Goal: Task Accomplishment & Management: Manage account settings

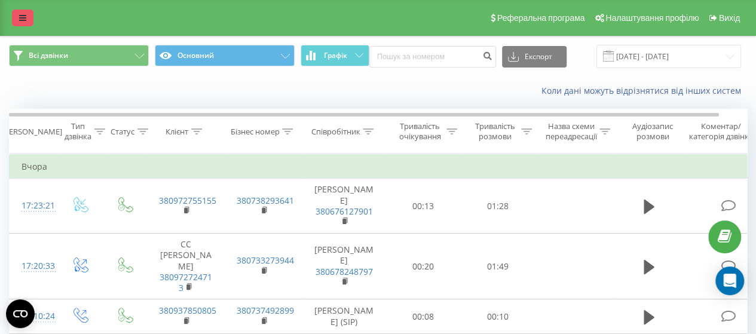
click at [15, 17] on link at bounding box center [23, 18] width 22 height 17
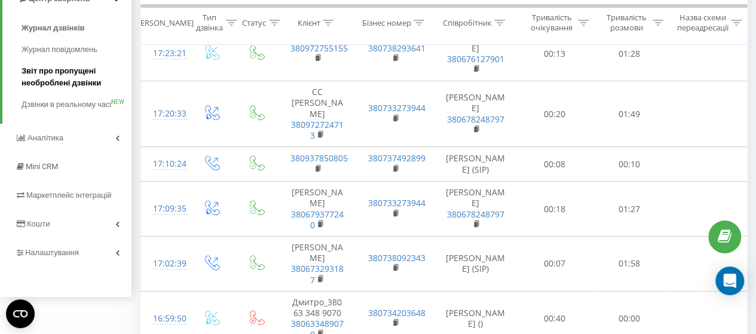
scroll to position [179, 0]
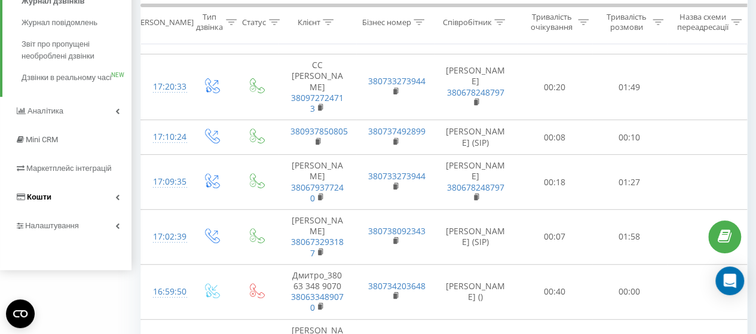
click at [118, 200] on icon at bounding box center [117, 197] width 4 height 6
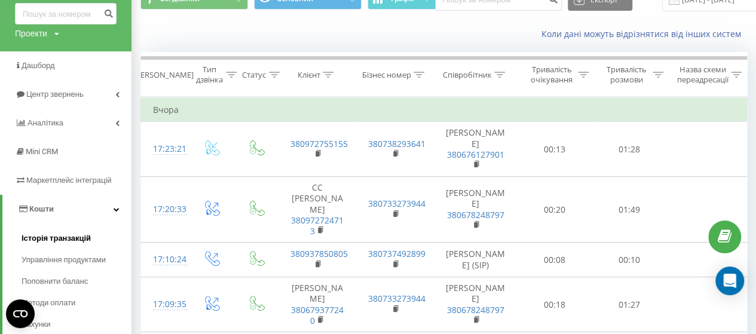
click at [82, 238] on span "Історія транзакцій" at bounding box center [56, 239] width 69 height 12
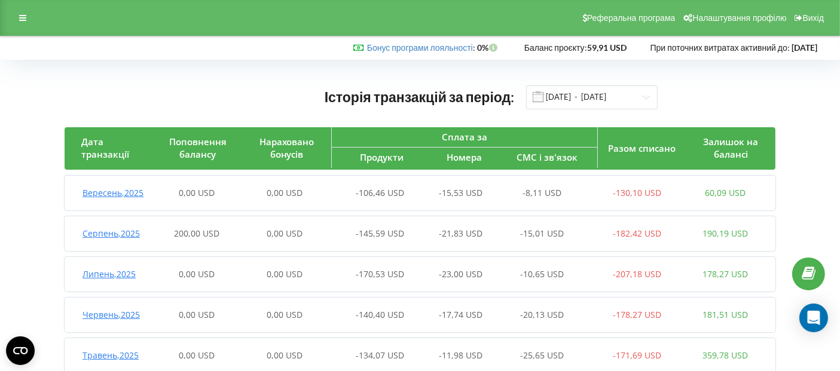
click at [118, 239] on span "Серпень , 2025" at bounding box center [110, 233] width 57 height 11
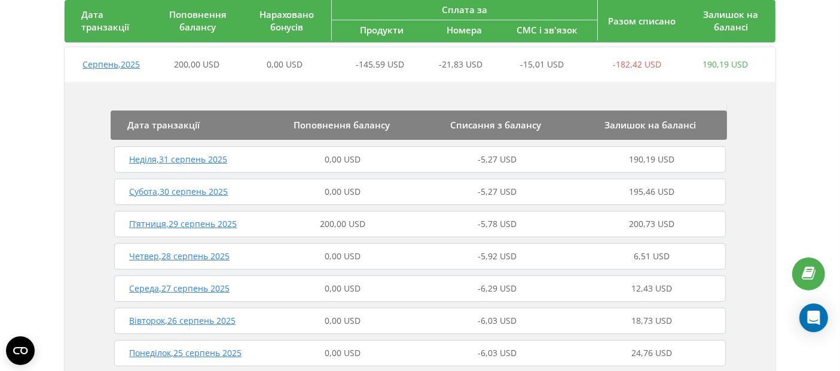
scroll to position [199, 0]
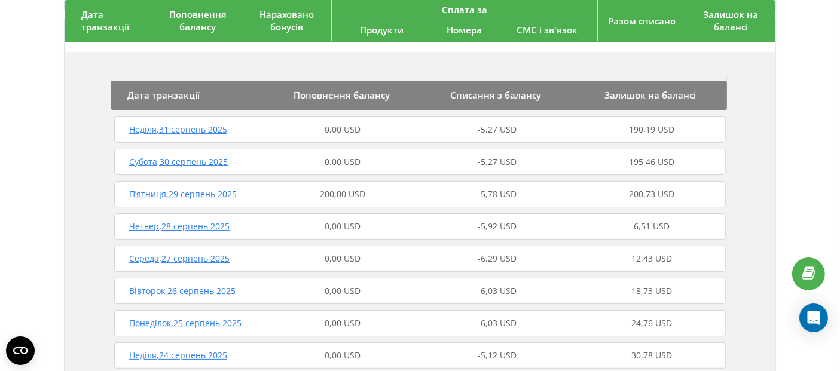
click at [164, 135] on span "Неділя , 31 серпень 2025" at bounding box center [178, 129] width 98 height 11
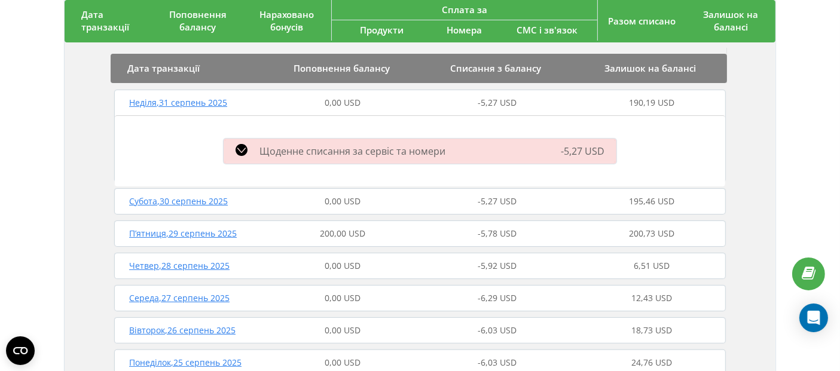
scroll to position [265, 0]
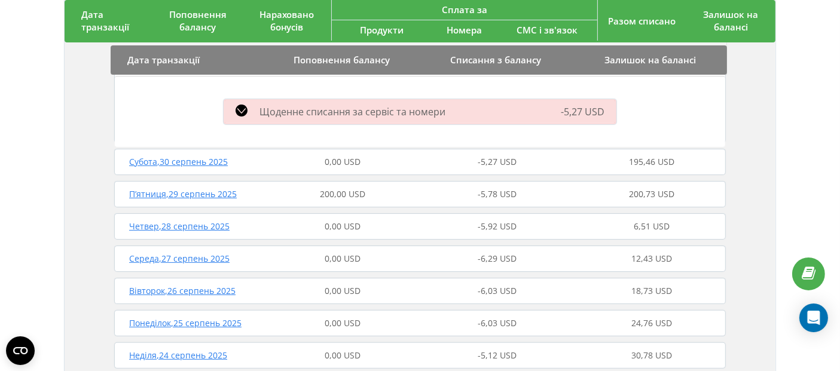
click at [151, 264] on span "Середа , 27 серпень 2025" at bounding box center [179, 258] width 100 height 11
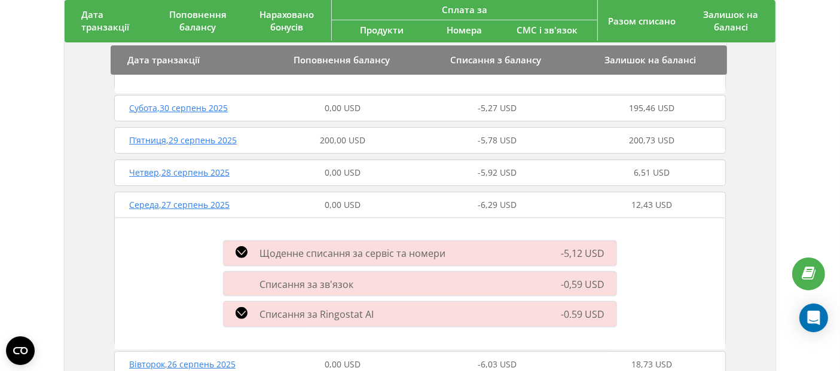
scroll to position [332, 0]
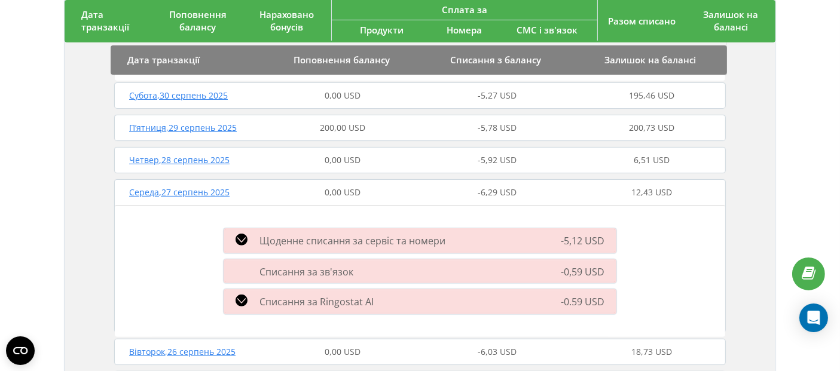
click at [333, 247] on span "Щоденне списання за сервіс та номери" at bounding box center [352, 240] width 186 height 13
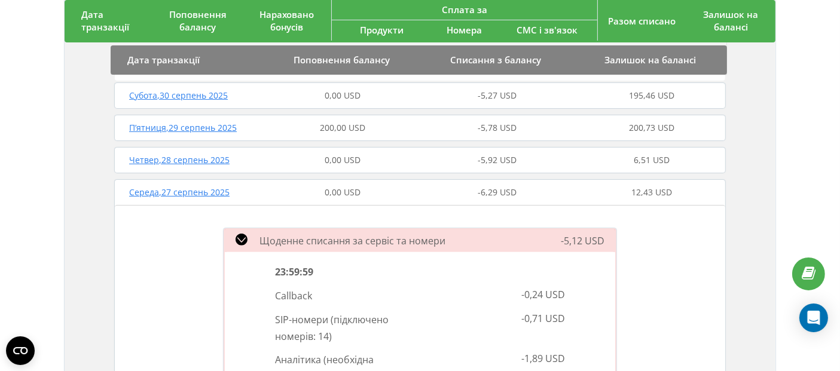
scroll to position [464, 0]
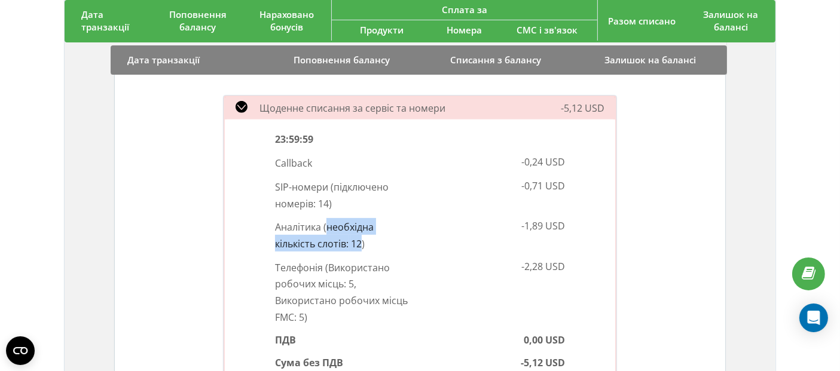
drag, startPoint x: 362, startPoint y: 254, endPoint x: 325, endPoint y: 237, distance: 40.1
click at [325, 237] on p "Аналітика ( необхідна кількість слотів: 12 )" at bounding box center [343, 234] width 136 height 33
click at [355, 250] on span "12 )" at bounding box center [358, 243] width 14 height 13
click at [329, 281] on span "( Використано робочих місць: 5, Використано робочих місць FMC: 5 )" at bounding box center [341, 292] width 133 height 63
click at [351, 302] on p "Телефонія ( Використано робочих місць: 5, Використано робочих місць FMC: 5 )" at bounding box center [343, 292] width 136 height 66
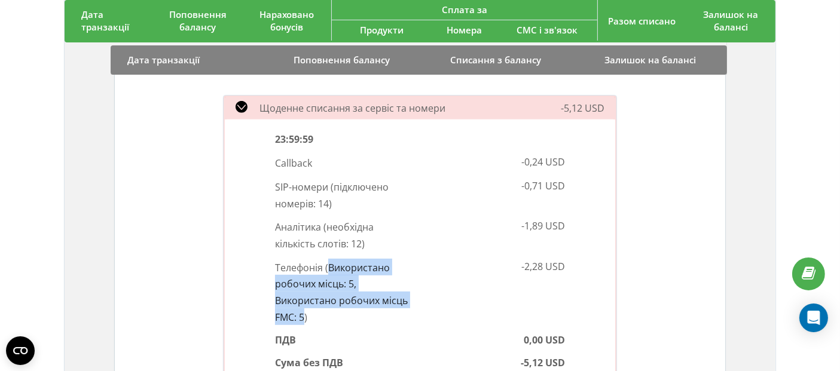
drag, startPoint x: 329, startPoint y: 280, endPoint x: 302, endPoint y: 328, distance: 54.9
click at [302, 323] on span "( Використано робочих місць: 5, Використано робочих місць FMC: 5 )" at bounding box center [341, 292] width 133 height 63
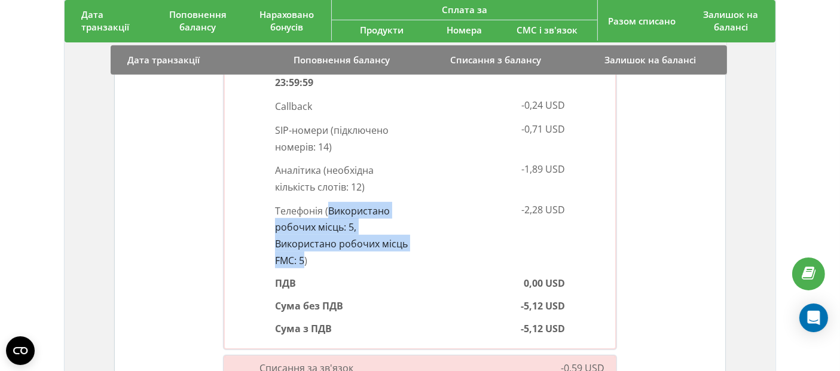
scroll to position [598, 0]
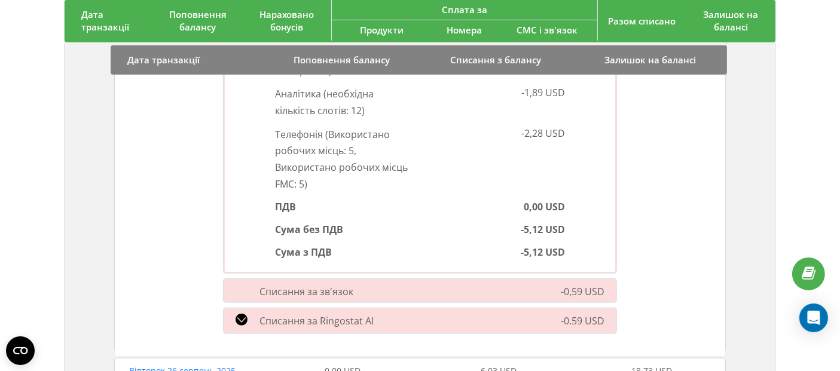
click at [326, 298] on span "Списання за зв'язок" at bounding box center [306, 291] width 94 height 13
click at [325, 298] on span "Списання за зв'язок" at bounding box center [306, 291] width 94 height 13
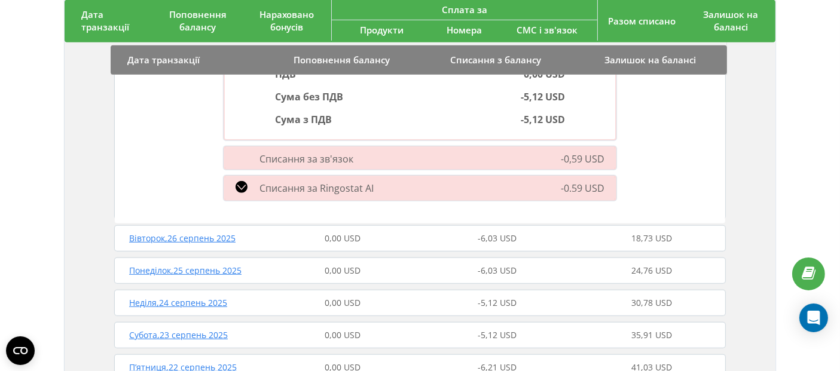
click at [297, 161] on div "Списання за зв'язок -0,59 USD" at bounding box center [419, 158] width 407 height 30
click at [383, 165] on div "Списання за зв'язок" at bounding box center [356, 158] width 280 height 13
click at [697, 149] on div "Щоденне списання за сервіс та номери -5,12 USD 23:59:59 Callback -0,24 USD SIP-…" at bounding box center [420, 14] width 610 height 417
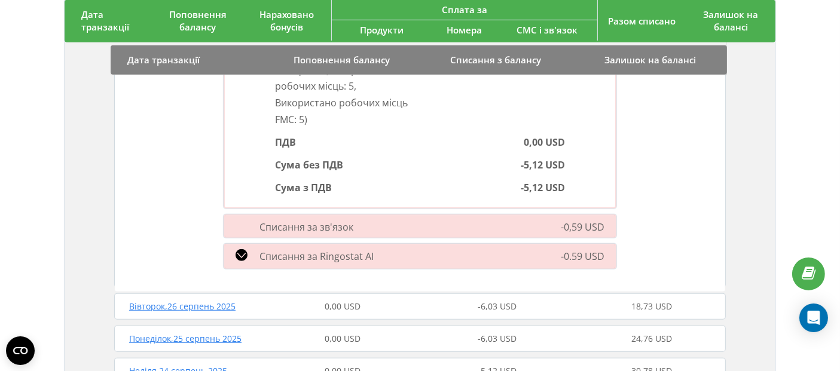
scroll to position [664, 0]
click at [203, 310] on span "Вівторок , 26 серпень 2025" at bounding box center [182, 304] width 106 height 11
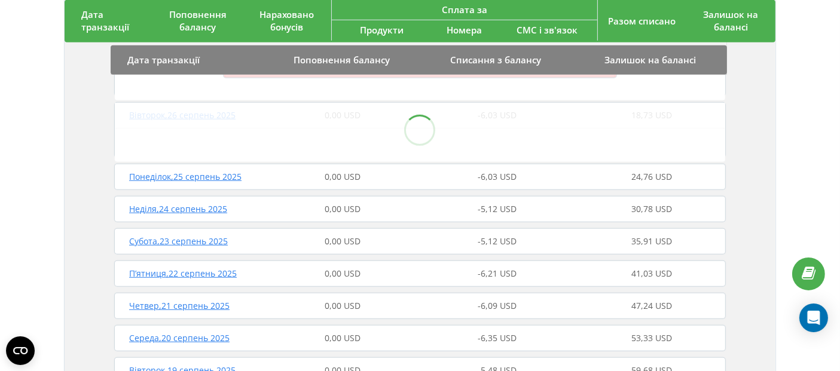
scroll to position [863, 0]
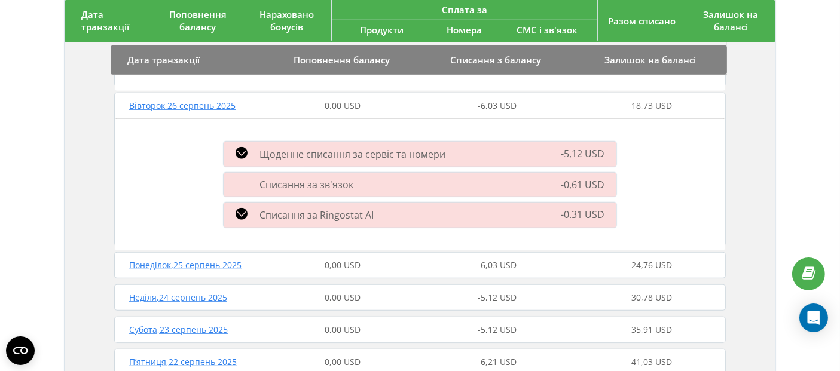
click at [252, 161] on div "Щоденне списання за сервіс та номери" at bounding box center [356, 154] width 280 height 14
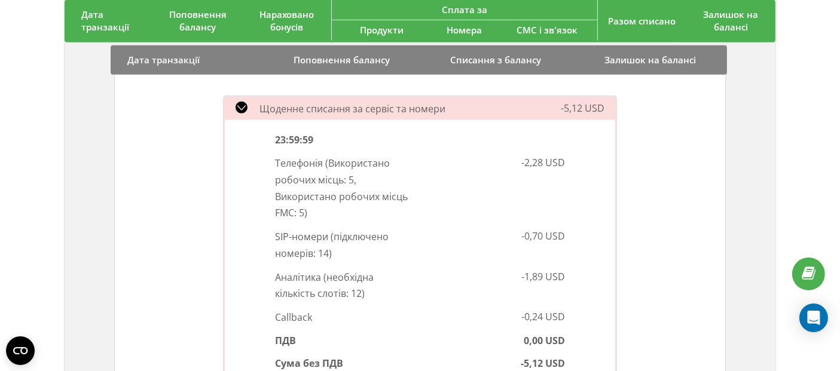
scroll to position [929, 0]
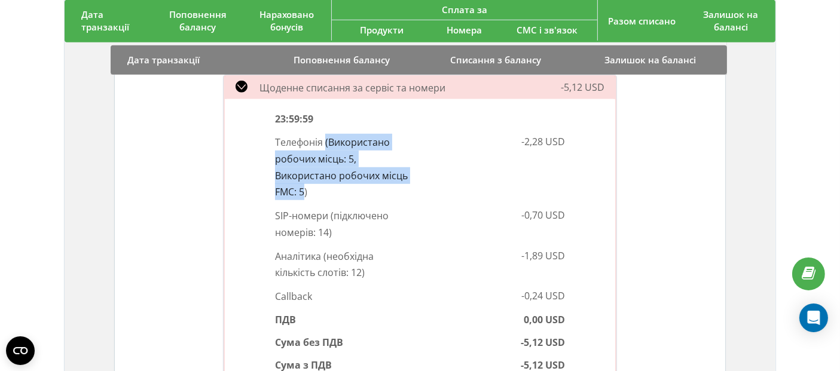
drag, startPoint x: 325, startPoint y: 152, endPoint x: 302, endPoint y: 199, distance: 52.7
click at [302, 199] on span "( Використано робочих місць: 5, Використано робочих місць FMC: 5 )" at bounding box center [341, 167] width 133 height 63
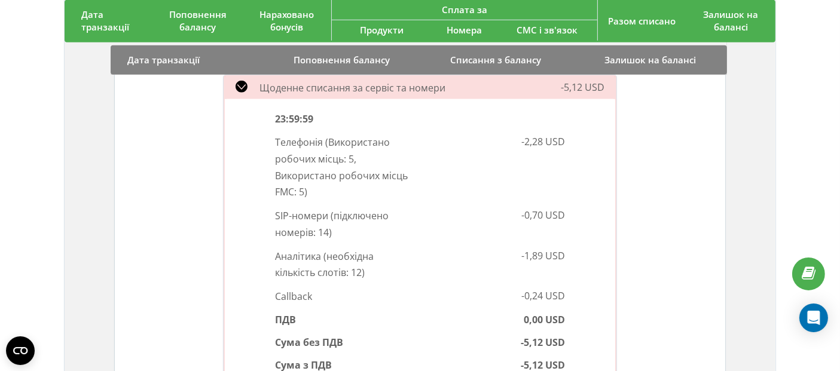
click at [726, 188] on div "Дата транзакції Поповнення балансу Списання з балансу Залишок на балансі Неділя…" at bounding box center [420, 309] width 711 height 1974
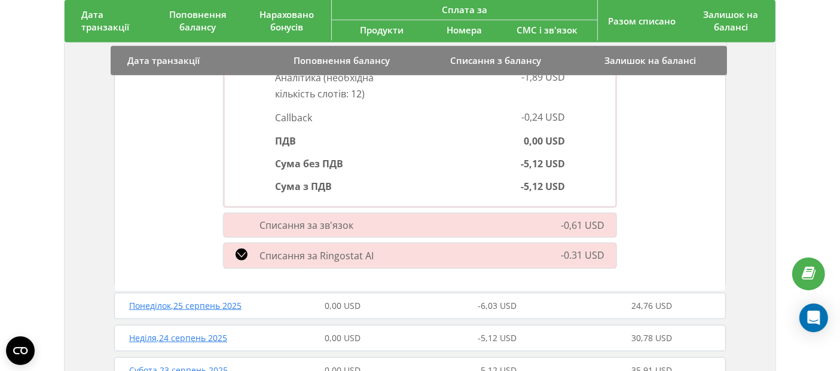
scroll to position [1128, 0]
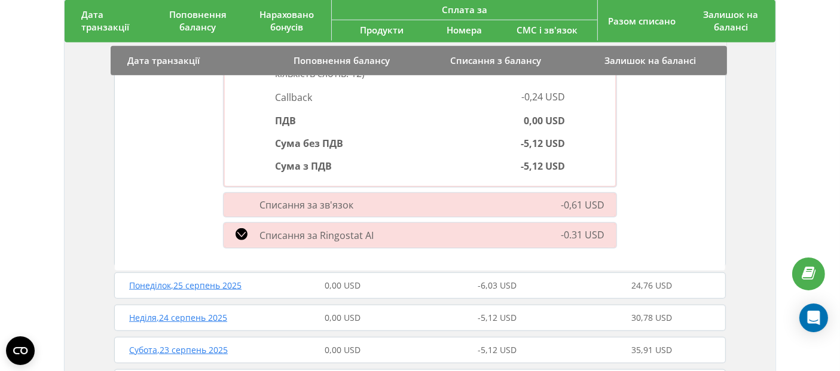
click at [252, 251] on div "Списання за Ringostat AI -0.31 USD" at bounding box center [419, 235] width 407 height 31
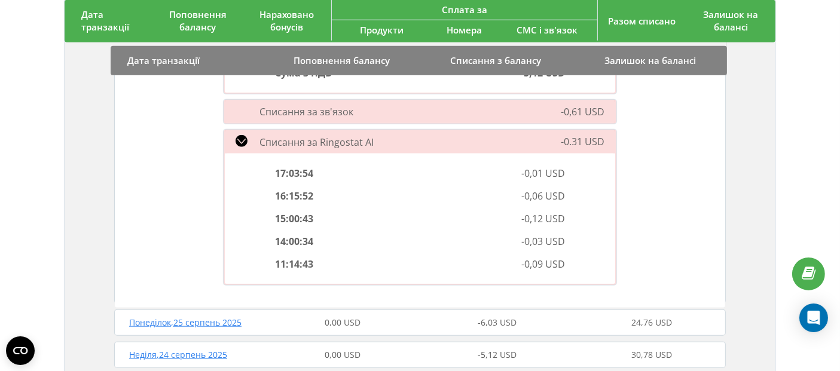
scroll to position [1195, 0]
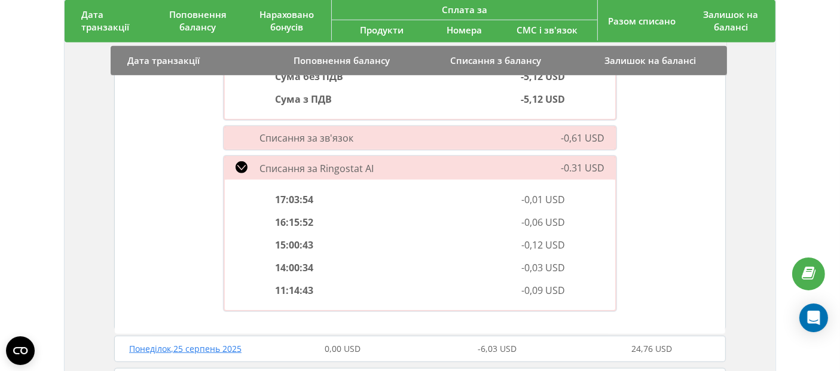
click at [250, 176] on div "Списання за Ringostat AI" at bounding box center [356, 168] width 280 height 14
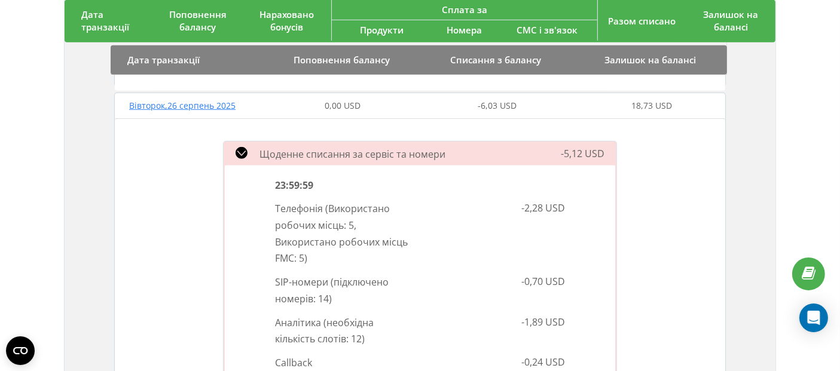
scroll to position [929, 0]
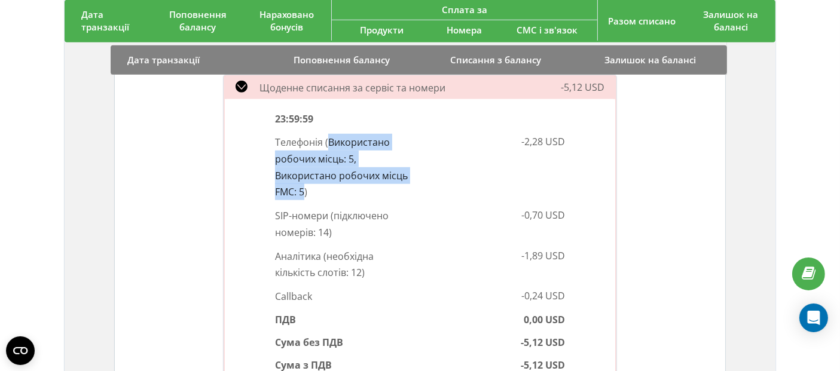
drag, startPoint x: 328, startPoint y: 151, endPoint x: 305, endPoint y: 206, distance: 58.9
click at [305, 199] on span "( Використано робочих місць: 5, Використано робочих місць FMC: 5 )" at bounding box center [341, 167] width 133 height 63
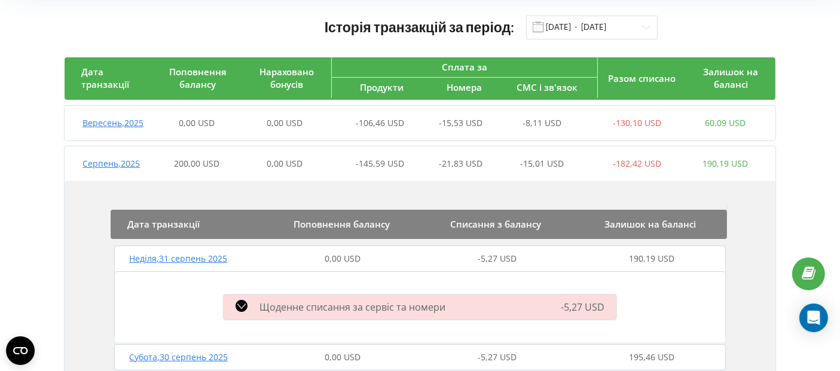
scroll to position [0, 0]
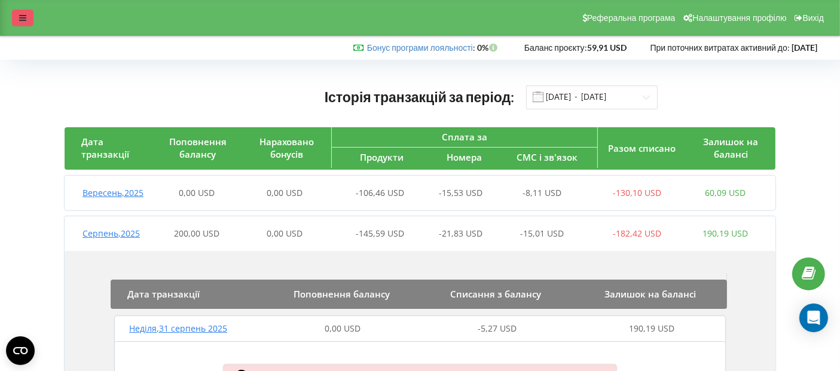
click at [24, 19] on icon at bounding box center [22, 18] width 7 height 8
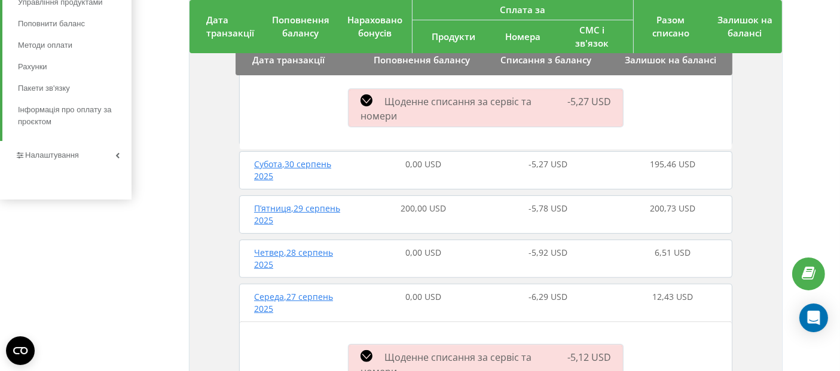
scroll to position [332, 0]
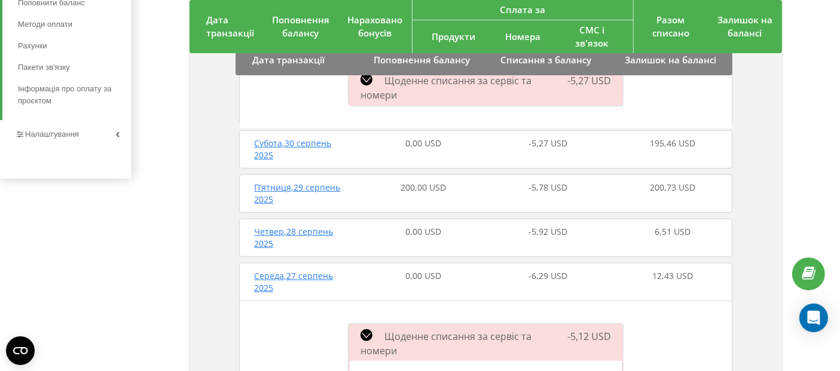
click at [307, 154] on span "Субота , 30 серпень 2025" at bounding box center [292, 148] width 77 height 23
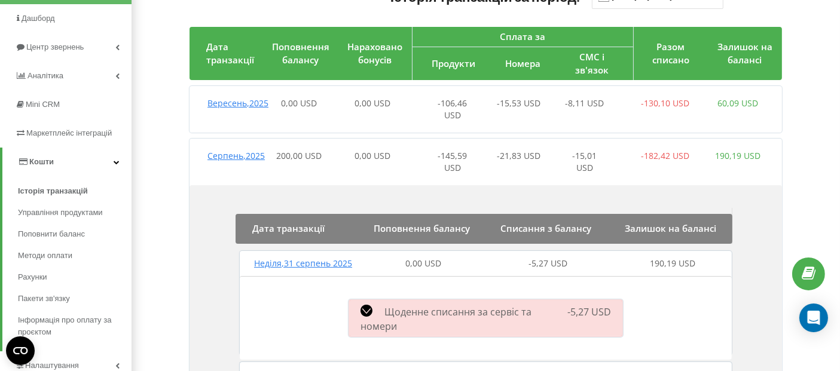
scroll to position [66, 0]
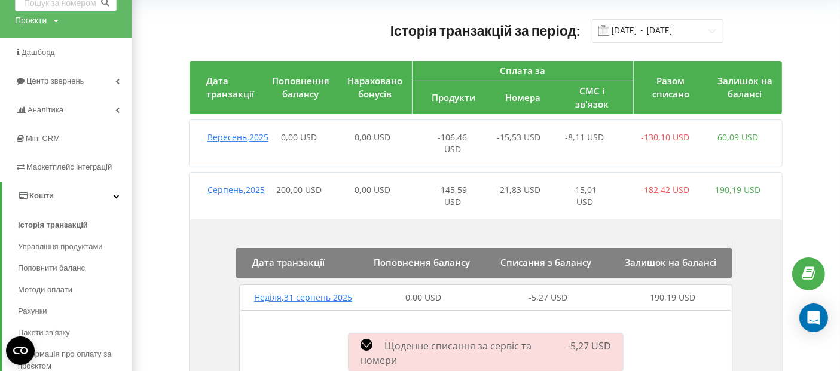
click at [234, 188] on span "Серпень , 2025" at bounding box center [235, 189] width 57 height 11
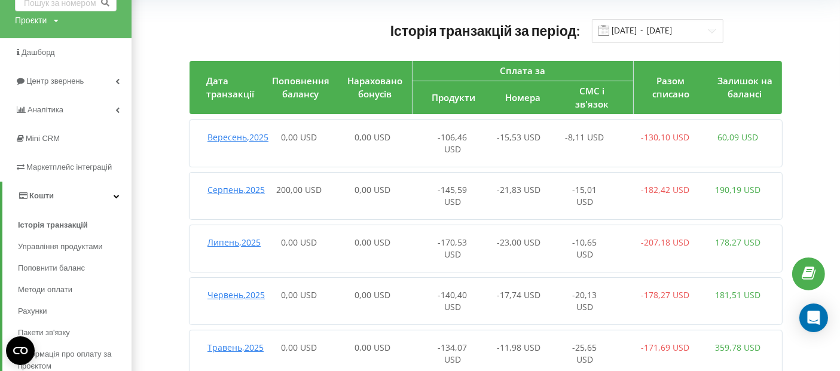
click at [233, 188] on span "Серпень , 2025" at bounding box center [235, 189] width 57 height 11
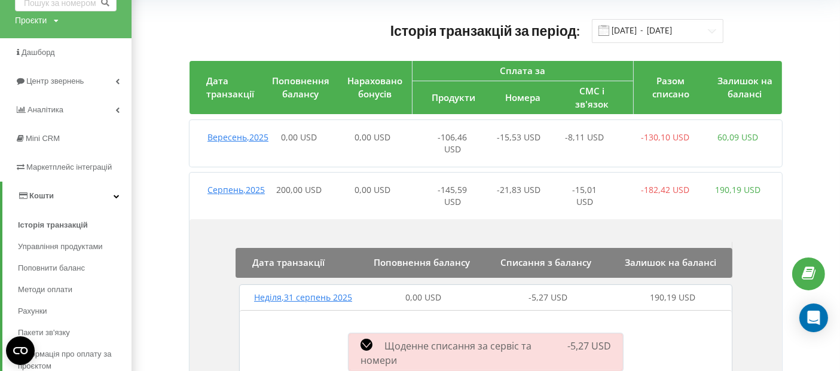
click at [233, 188] on span "Серпень , 2025" at bounding box center [235, 189] width 57 height 11
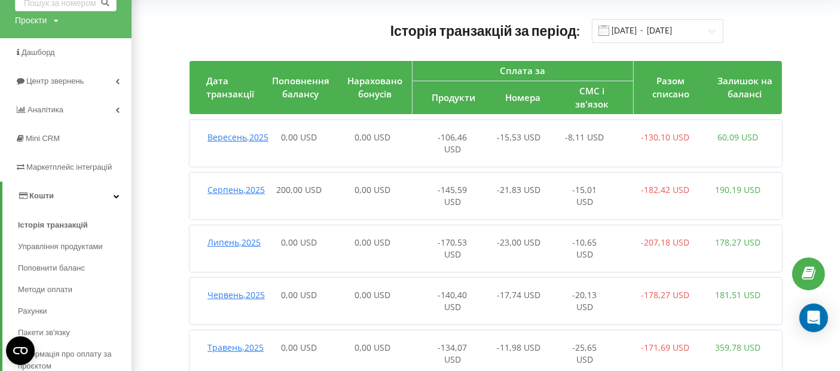
click at [224, 143] on span "Вересень , 2025" at bounding box center [237, 136] width 61 height 11
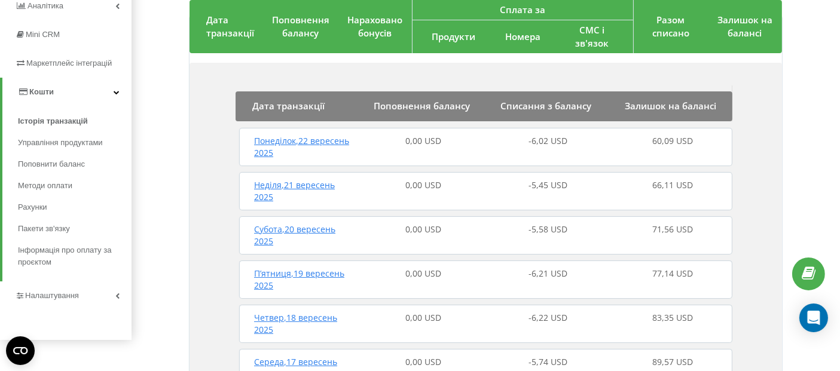
scroll to position [199, 0]
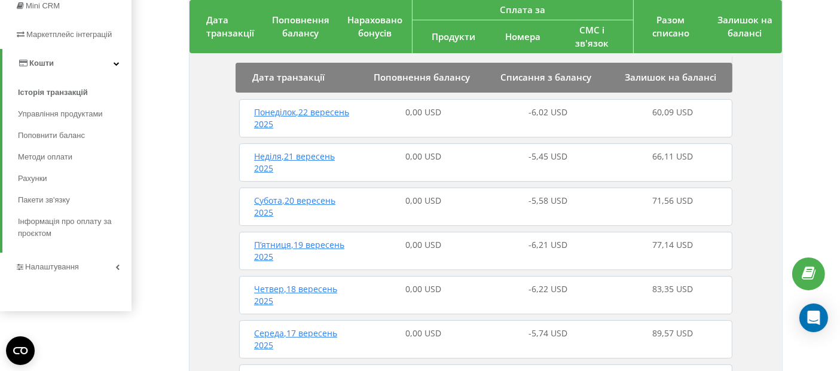
click at [291, 154] on span "Неділя , 21 вересень 2025" at bounding box center [294, 162] width 81 height 23
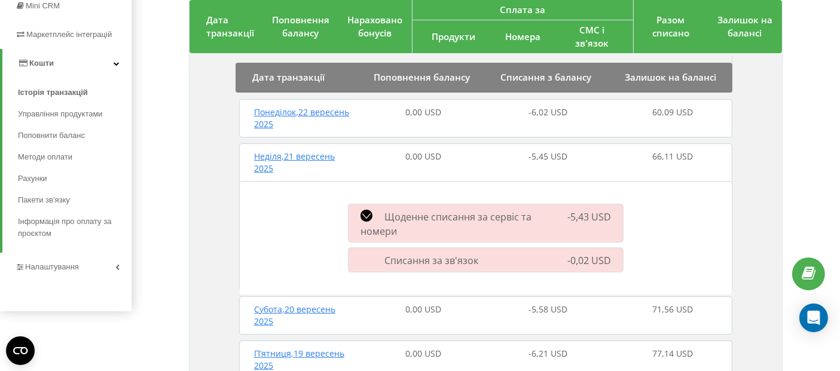
click at [410, 210] on span "Щоденне списання за сервіс та номери" at bounding box center [445, 223] width 171 height 27
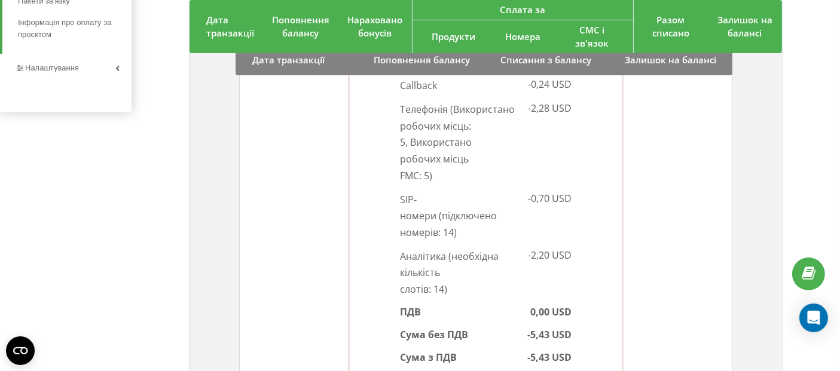
scroll to position [464, 0]
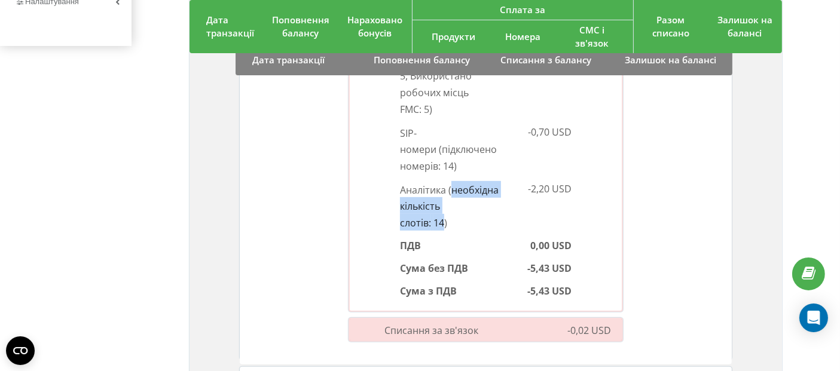
drag, startPoint x: 452, startPoint y: 190, endPoint x: 413, endPoint y: 227, distance: 54.1
click at [413, 227] on p "Аналітика ( необхідна кількість слотів: 14 )" at bounding box center [438, 206] width 77 height 50
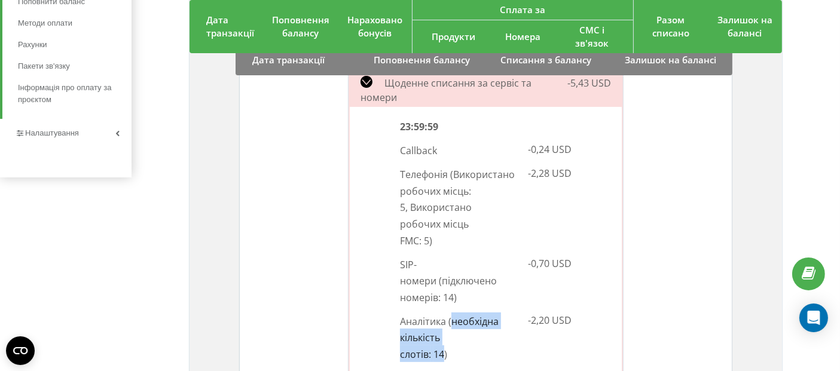
scroll to position [332, 0]
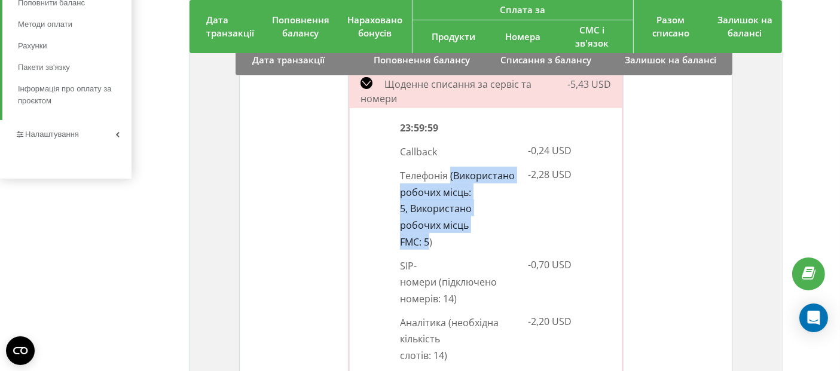
drag, startPoint x: 451, startPoint y: 175, endPoint x: 428, endPoint y: 242, distance: 71.3
click at [428, 242] on span "( Використано робочих місць: 5, Використано робочих місць FMC: 5 )" at bounding box center [457, 208] width 115 height 79
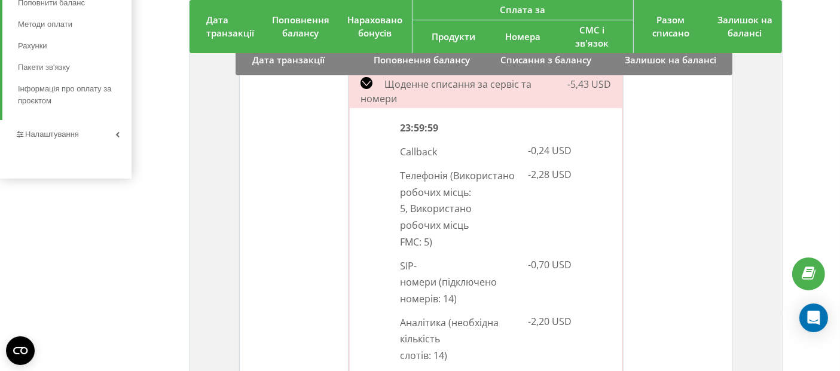
click at [513, 194] on div "-2,28 USD" at bounding box center [533, 208] width 94 height 83
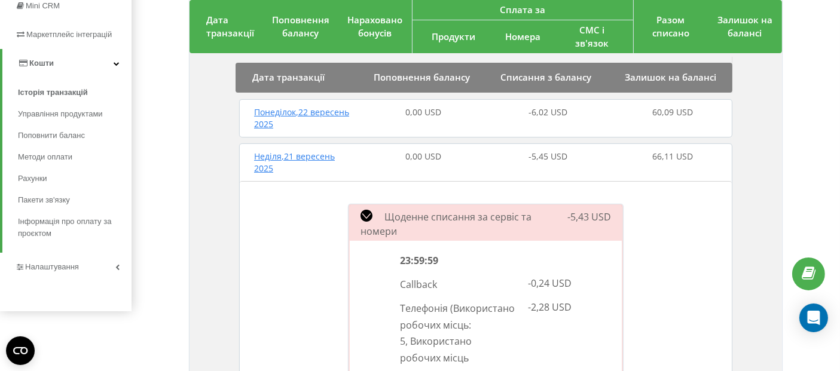
click at [318, 156] on span "Неділя , 21 вересень 2025" at bounding box center [294, 162] width 81 height 23
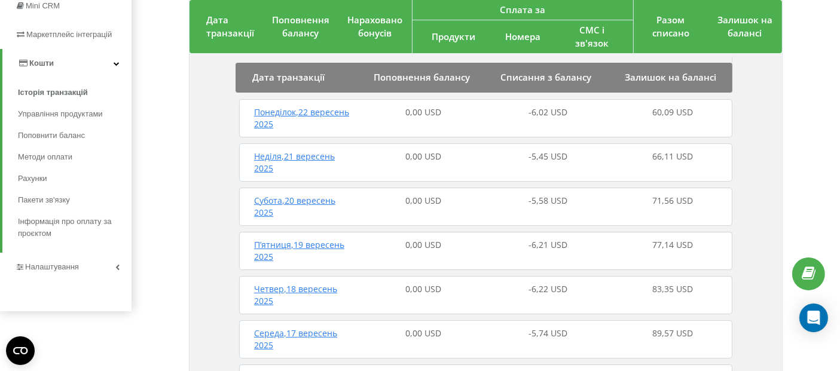
click at [313, 111] on span "Понеділок , 22 вересень 2025" at bounding box center [301, 117] width 95 height 23
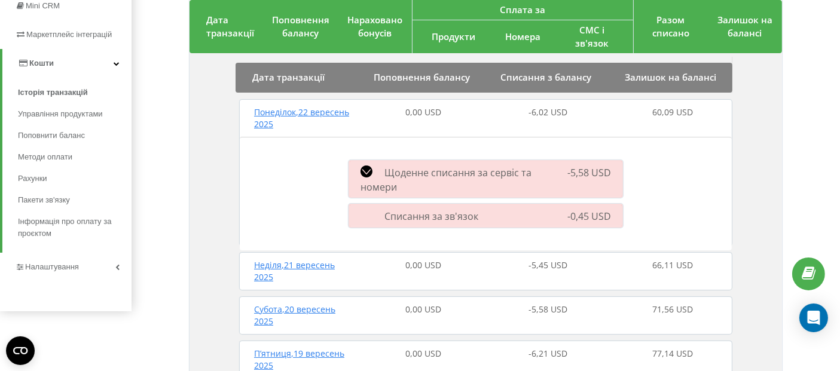
click at [296, 112] on span "Понеділок , 22 вересень 2025" at bounding box center [301, 117] width 95 height 23
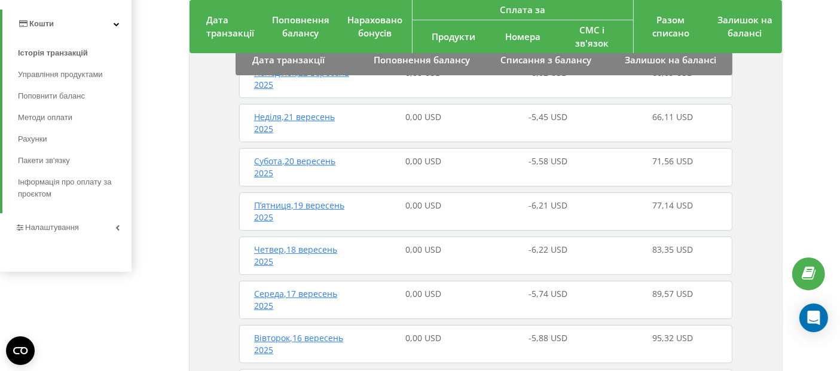
scroll to position [265, 0]
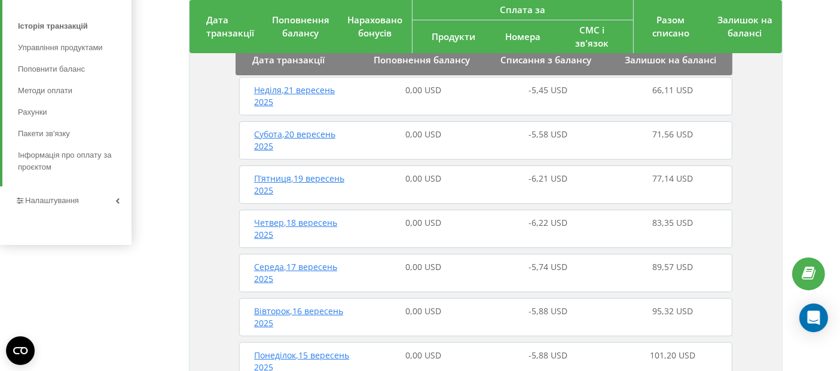
click at [296, 132] on span "Субота , 20 вересень 2025" at bounding box center [294, 140] width 81 height 23
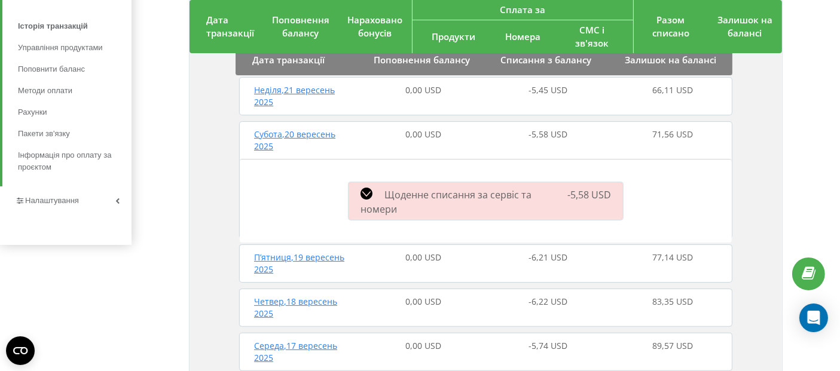
click at [303, 131] on span "Субота , 20 вересень 2025" at bounding box center [294, 140] width 81 height 23
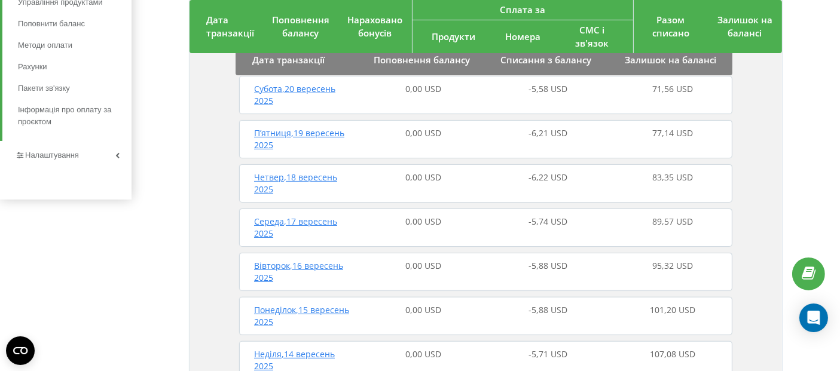
scroll to position [332, 0]
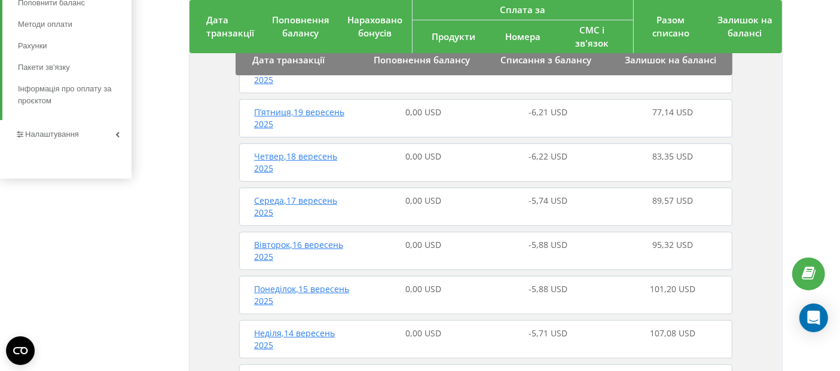
click at [301, 115] on span "П’ятниця , 19 вересень 2025" at bounding box center [299, 117] width 90 height 23
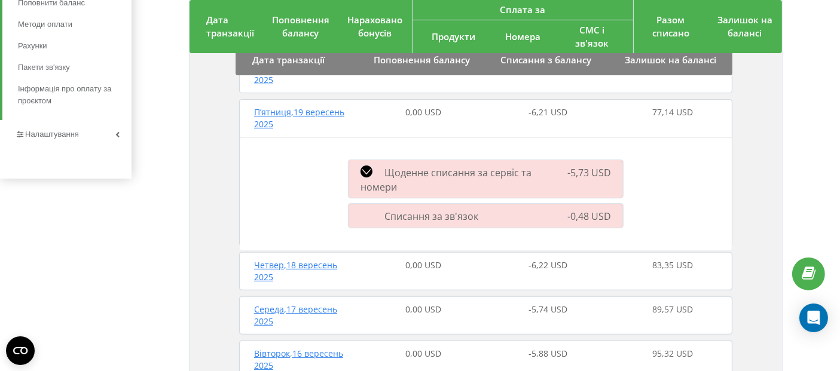
click at [307, 112] on span "П’ятниця , 19 вересень 2025" at bounding box center [299, 117] width 90 height 23
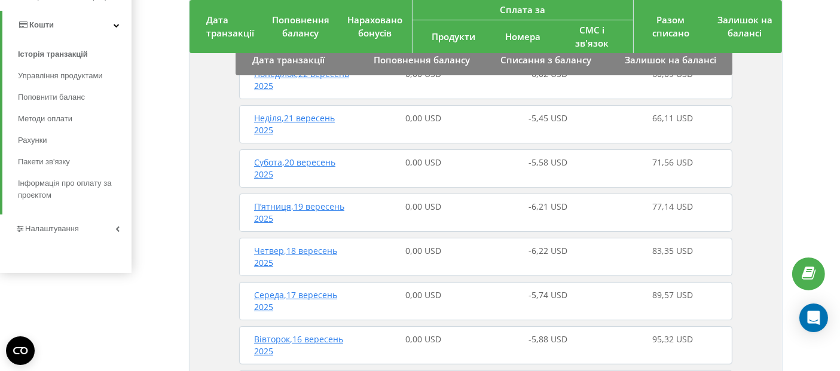
scroll to position [265, 0]
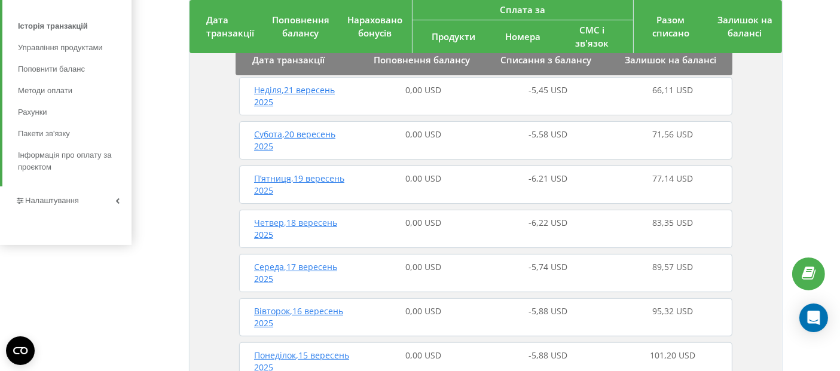
click at [285, 130] on span "Субота , 20 вересень 2025" at bounding box center [294, 140] width 81 height 23
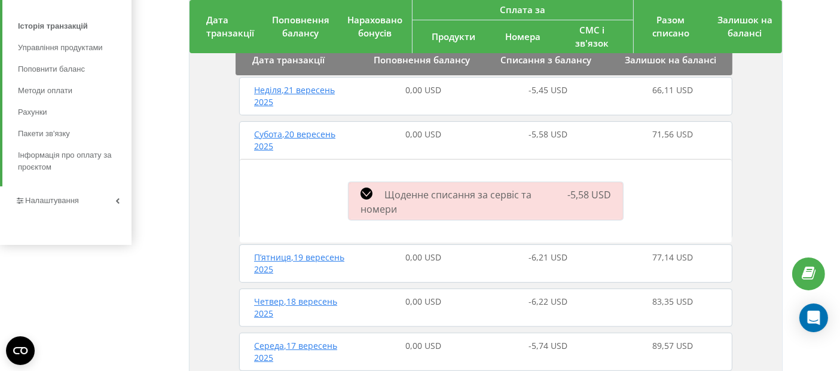
click at [285, 130] on span "Субота , 20 вересень 2025" at bounding box center [294, 140] width 81 height 23
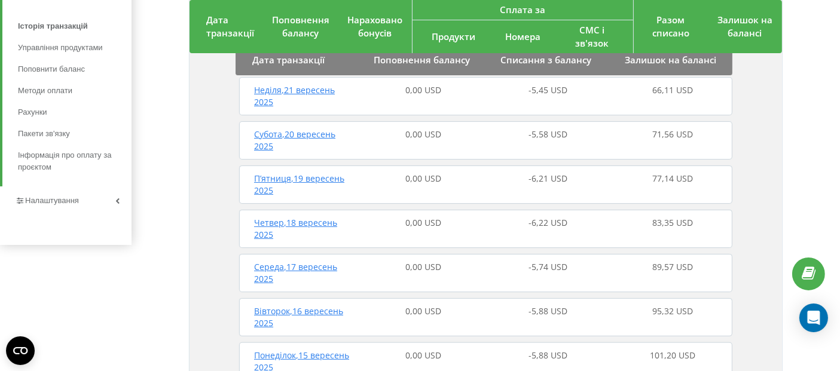
click at [274, 176] on span "П’ятниця , 19 вересень 2025" at bounding box center [299, 184] width 90 height 23
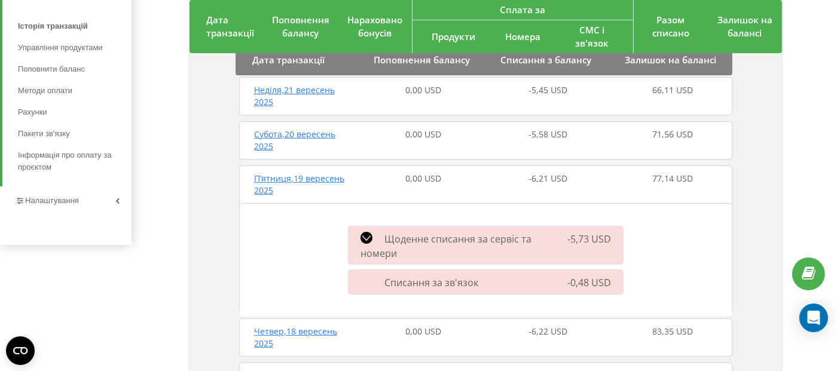
click at [274, 176] on span "П’ятниця , 19 вересень 2025" at bounding box center [299, 184] width 90 height 23
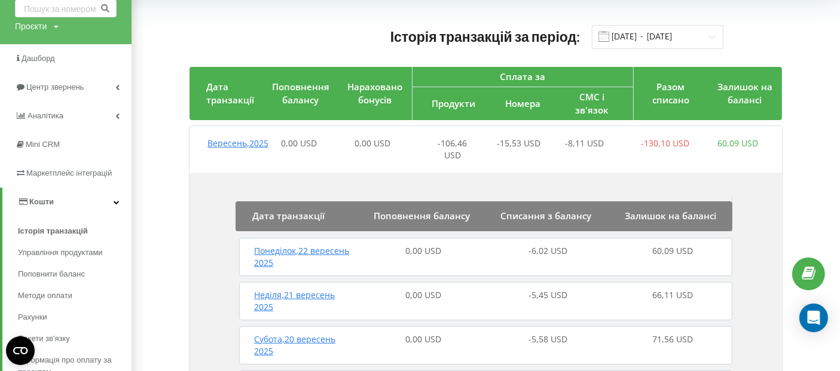
scroll to position [133, 0]
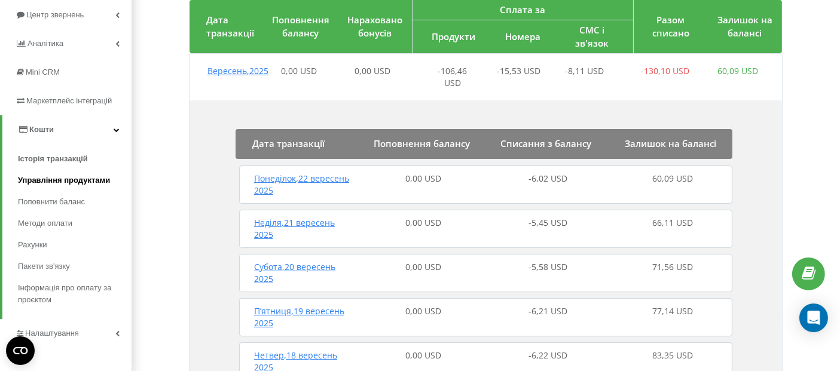
click at [82, 185] on span "Управління продуктами" at bounding box center [64, 181] width 92 height 12
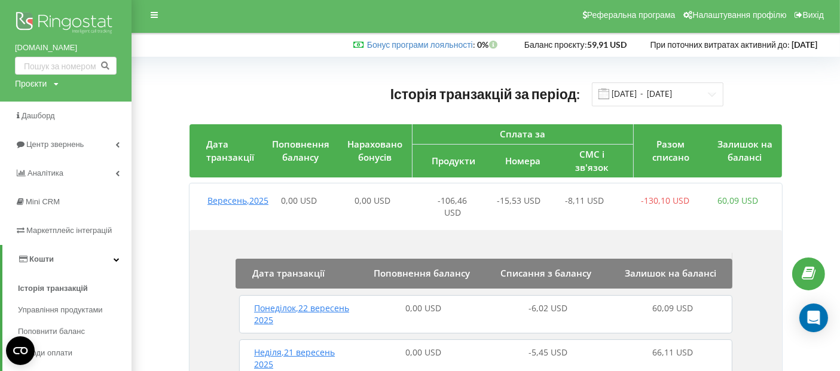
scroll to position [0, 0]
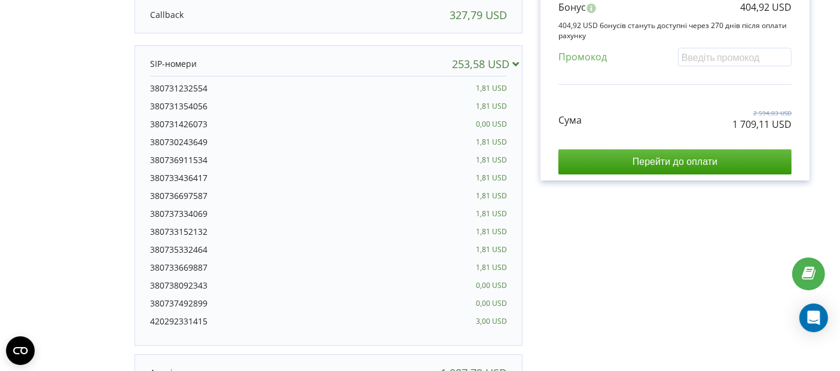
scroll to position [398, 0]
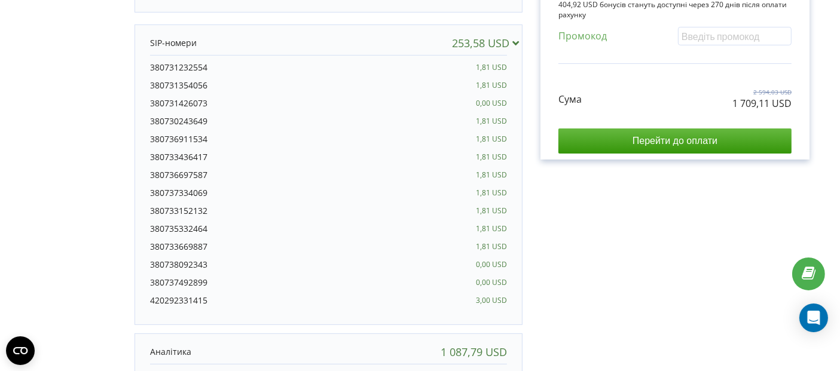
drag, startPoint x: 207, startPoint y: 67, endPoint x: 160, endPoint y: 63, distance: 47.4
click at [160, 63] on div "380731232554 1,81 USD" at bounding box center [328, 71] width 357 height 18
copy div "0731232554"
drag, startPoint x: 210, startPoint y: 87, endPoint x: 160, endPoint y: 82, distance: 49.8
click at [160, 82] on div "380731354056 1,81 USD" at bounding box center [328, 88] width 357 height 18
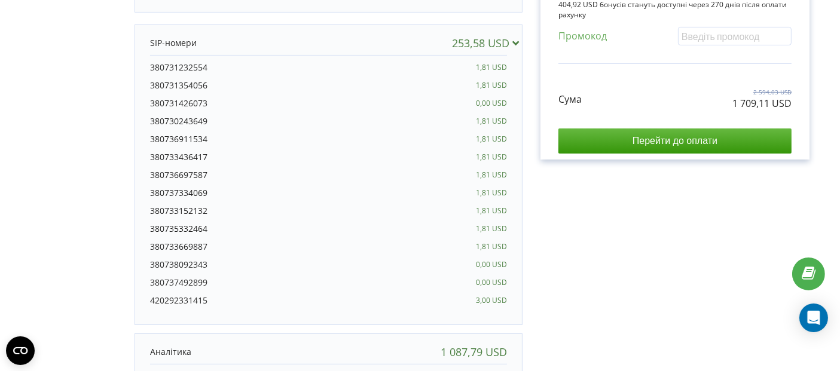
copy div "0731354056"
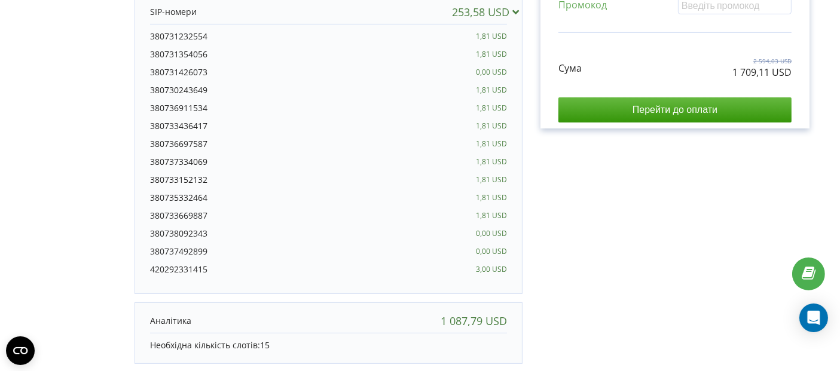
scroll to position [531, 0]
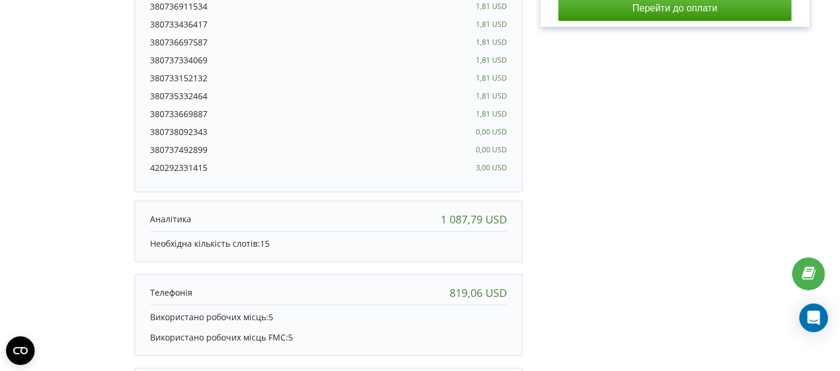
click at [260, 241] on p "Необхідна кількість слотів: 15" at bounding box center [328, 244] width 357 height 12
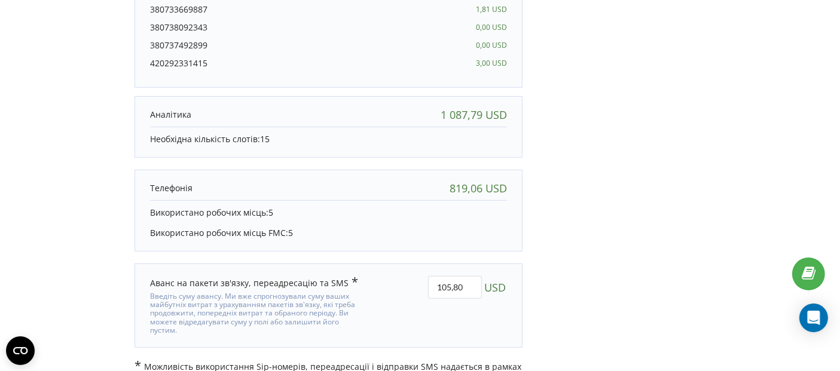
scroll to position [651, 0]
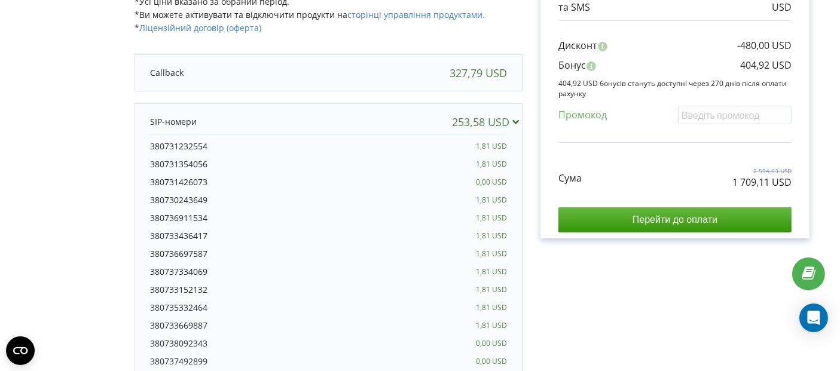
scroll to position [386, 0]
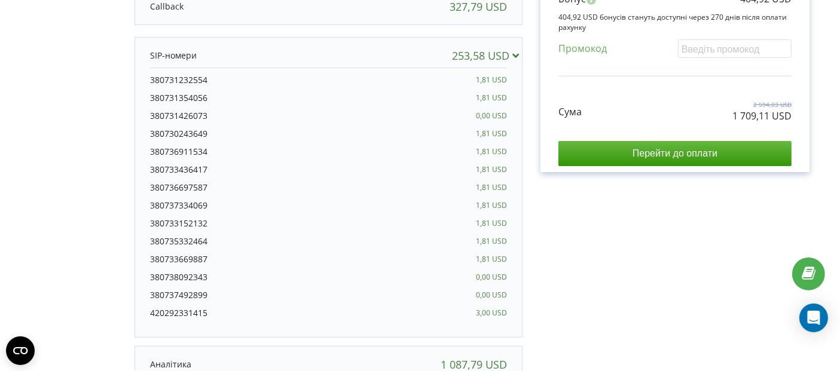
drag, startPoint x: 207, startPoint y: 296, endPoint x: 159, endPoint y: 294, distance: 48.4
click at [159, 294] on div "380737492899 0,00 USD" at bounding box center [328, 298] width 357 height 18
copy div "0737492899"
click at [605, 246] on div "Рахунок Обрані продукти Період 360 днів 327,79 USD 87,79 USD 253,58 USD 1 087,7…" at bounding box center [674, 156] width 305 height 956
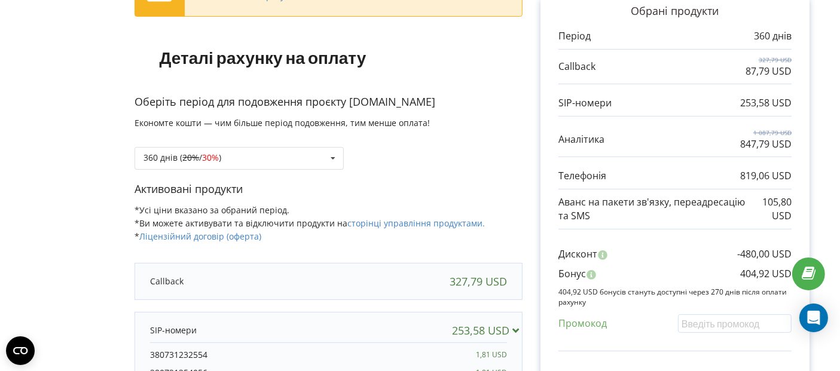
scroll to position [0, 0]
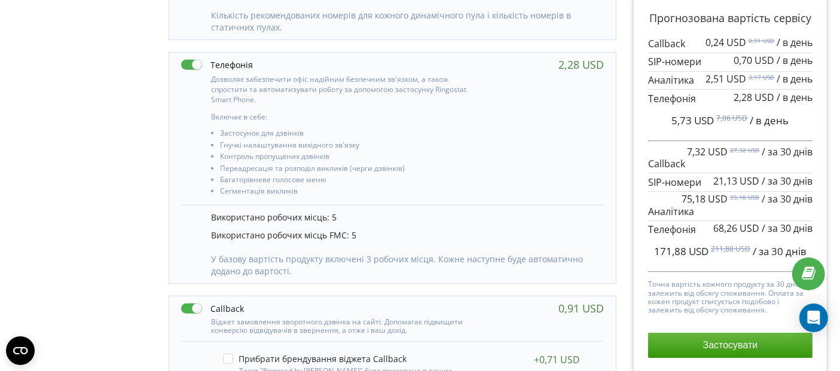
scroll to position [598, 0]
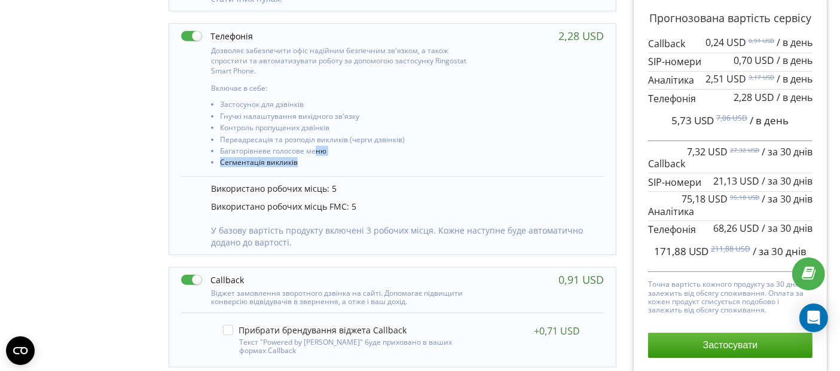
drag, startPoint x: 299, startPoint y: 160, endPoint x: 313, endPoint y: 148, distance: 18.3
click at [313, 148] on ul "Застосунок для дзвінків Гнучкі налаштування вихідного зв'язку Контроль пропущен…" at bounding box center [344, 134] width 266 height 69
click at [392, 145] on li "Переадресація та розподіл викликів (черги дзвінків)" at bounding box center [348, 141] width 257 height 11
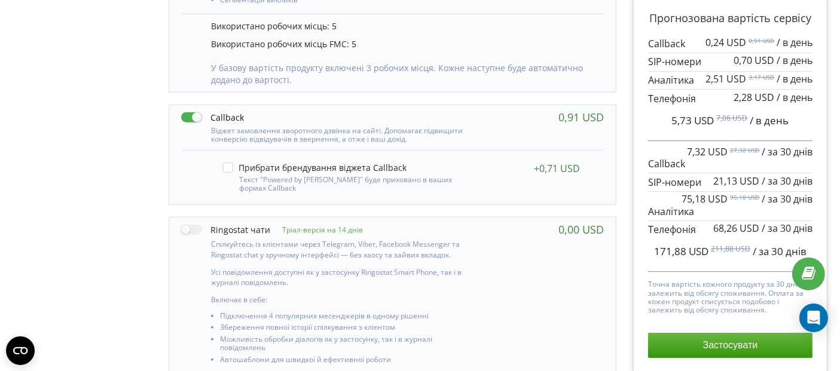
scroll to position [893, 0]
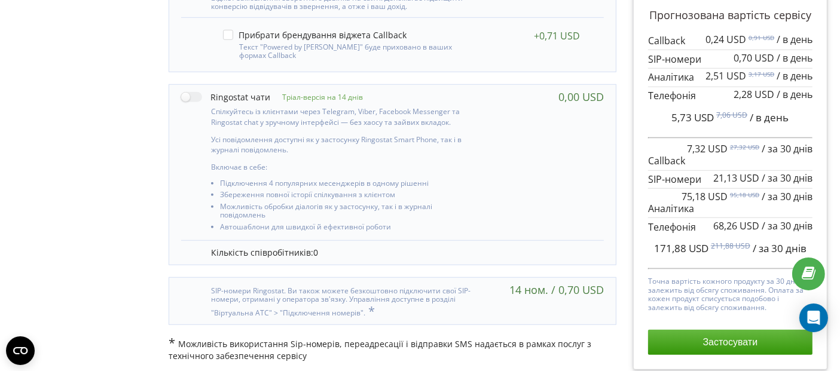
click at [362, 292] on div at bounding box center [329, 301] width 296 height 35
click at [414, 302] on div at bounding box center [329, 301] width 296 height 35
